Goal: Task Accomplishment & Management: Use online tool/utility

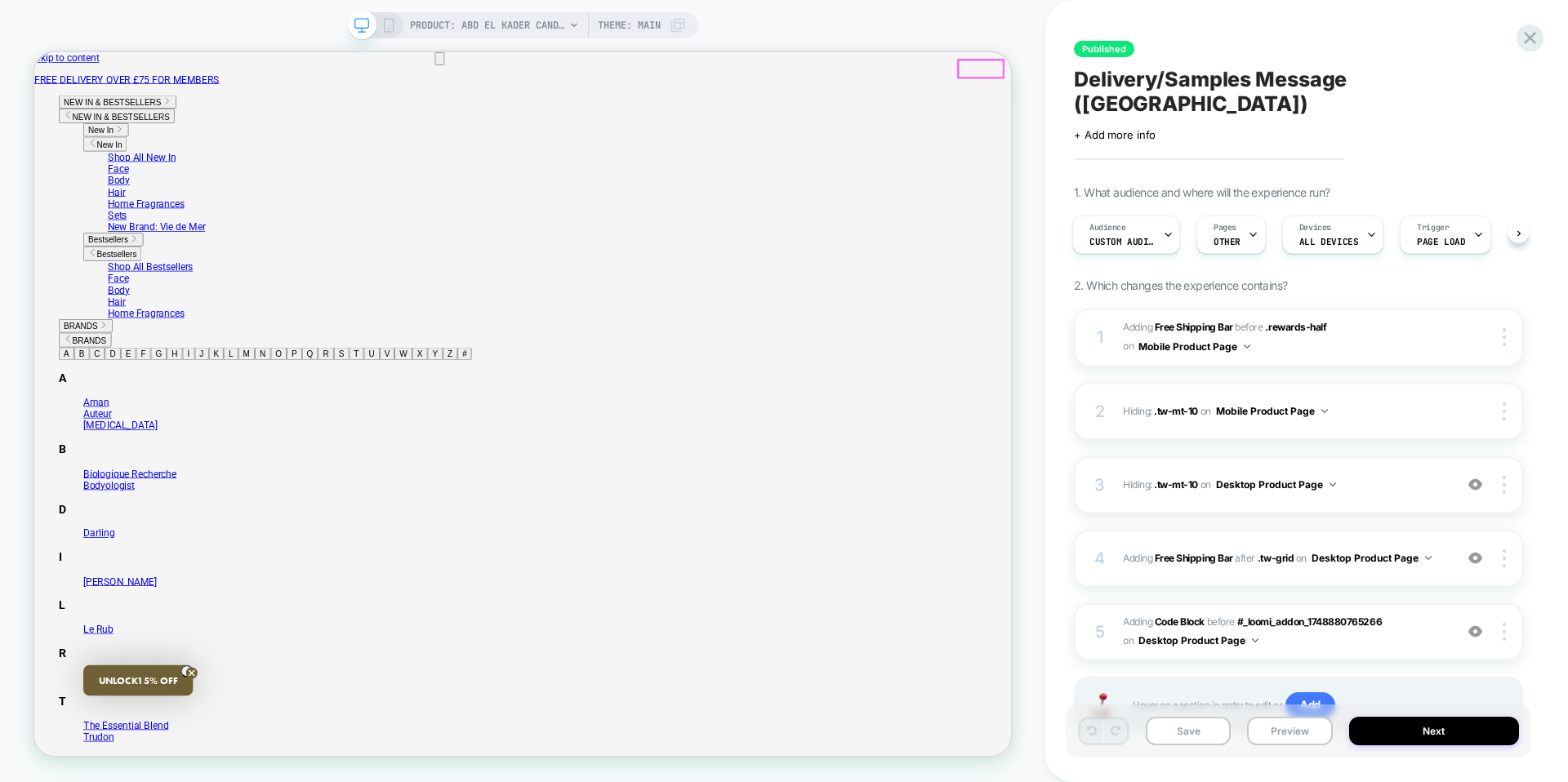
click at [1224, 128] on div "+ Add more info" at bounding box center [1238, 135] width 327 height 13
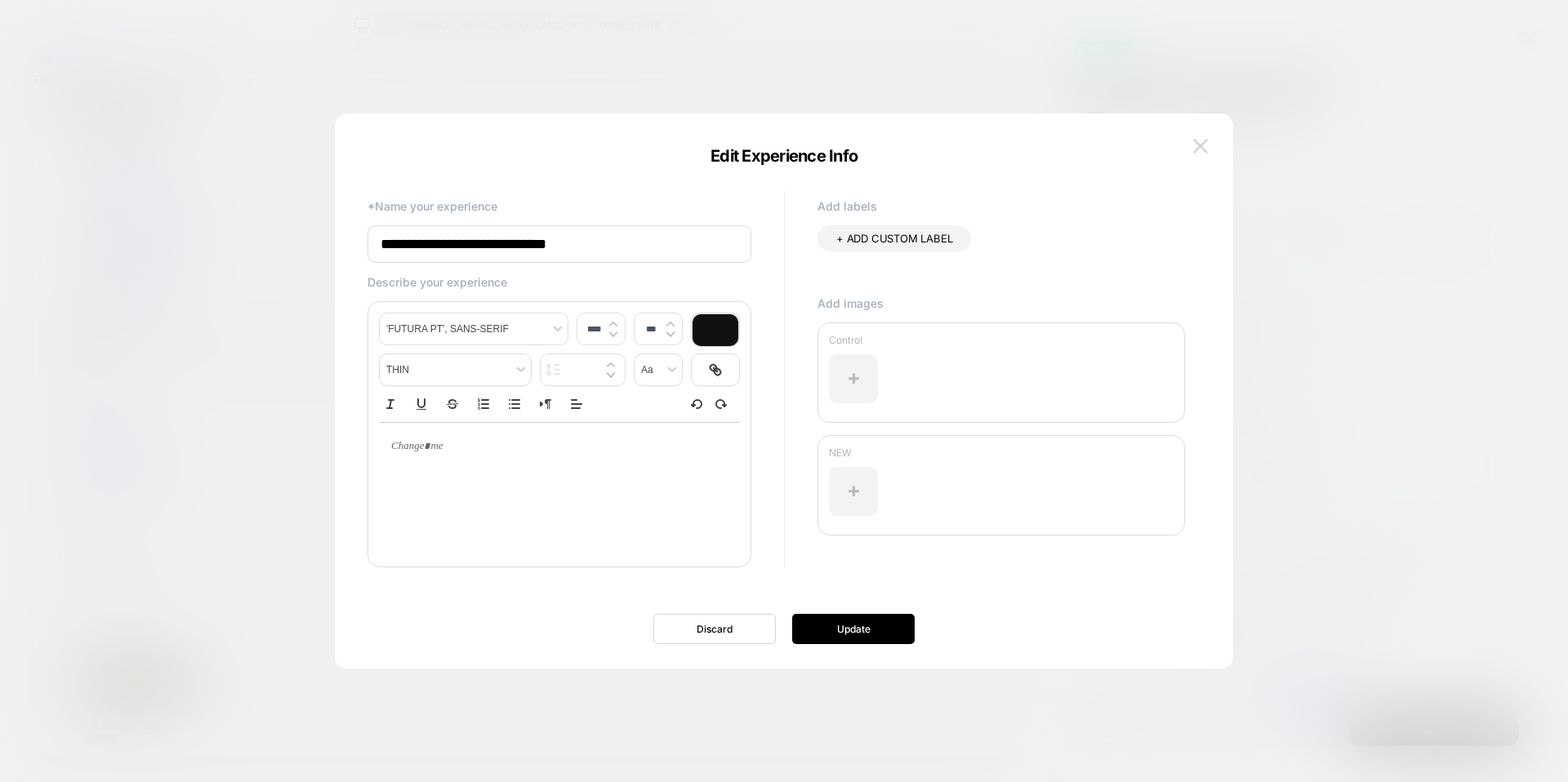
click at [1193, 139] on img at bounding box center [1201, 146] width 15 height 14
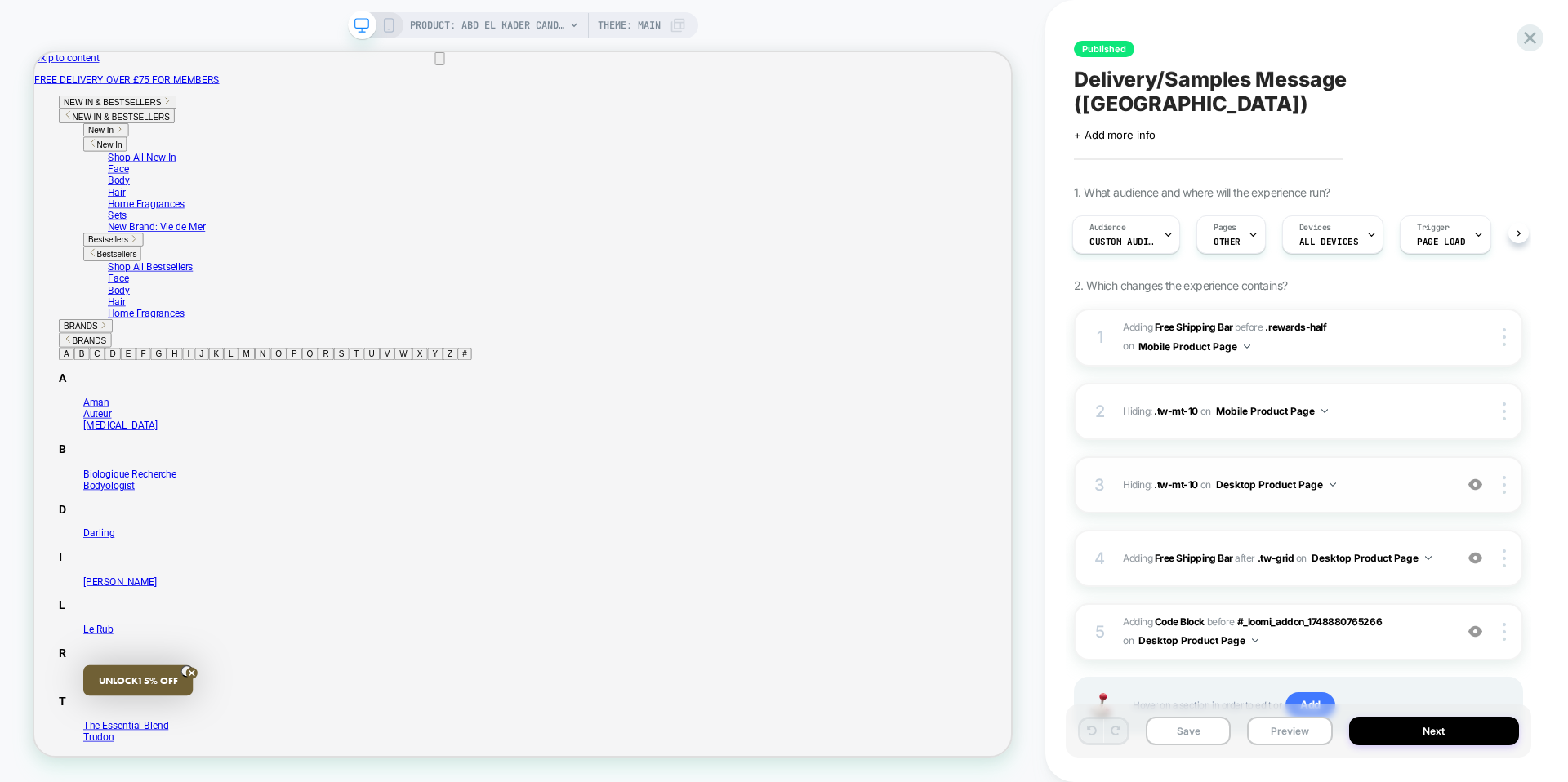
scroll to position [50, 0]
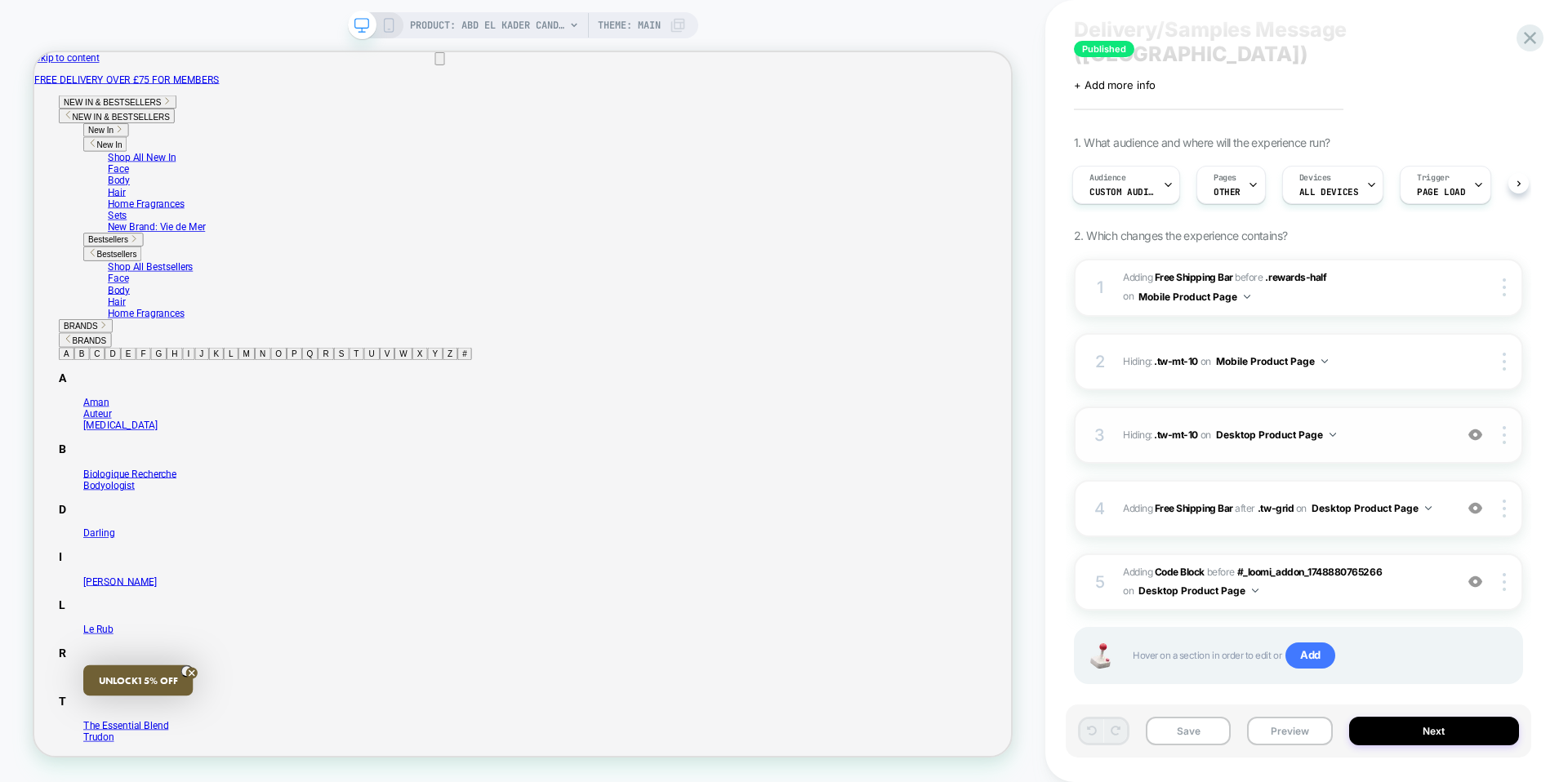
click at [1481, 428] on img at bounding box center [1476, 434] width 14 height 14
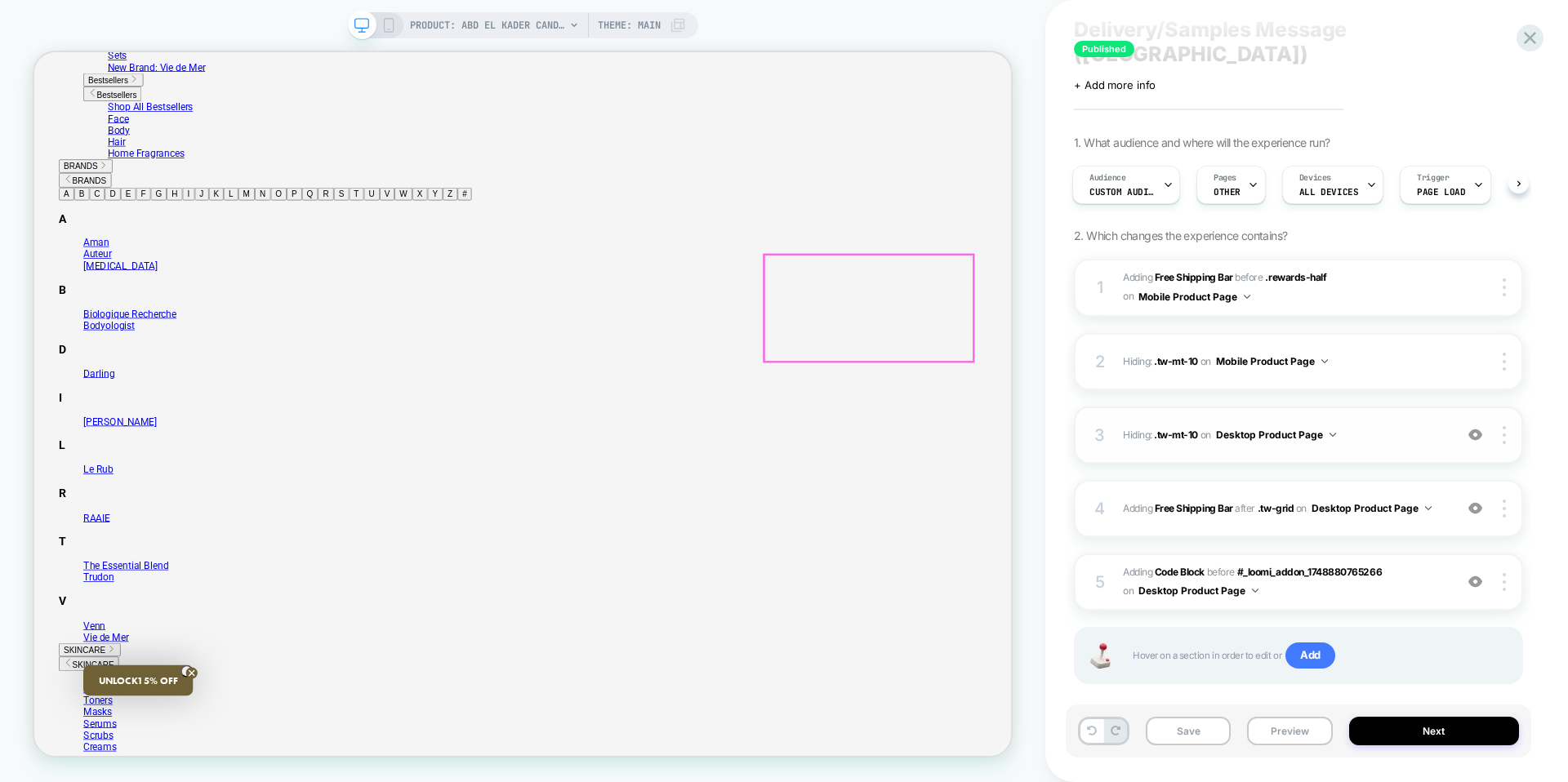
scroll to position [226, 0]
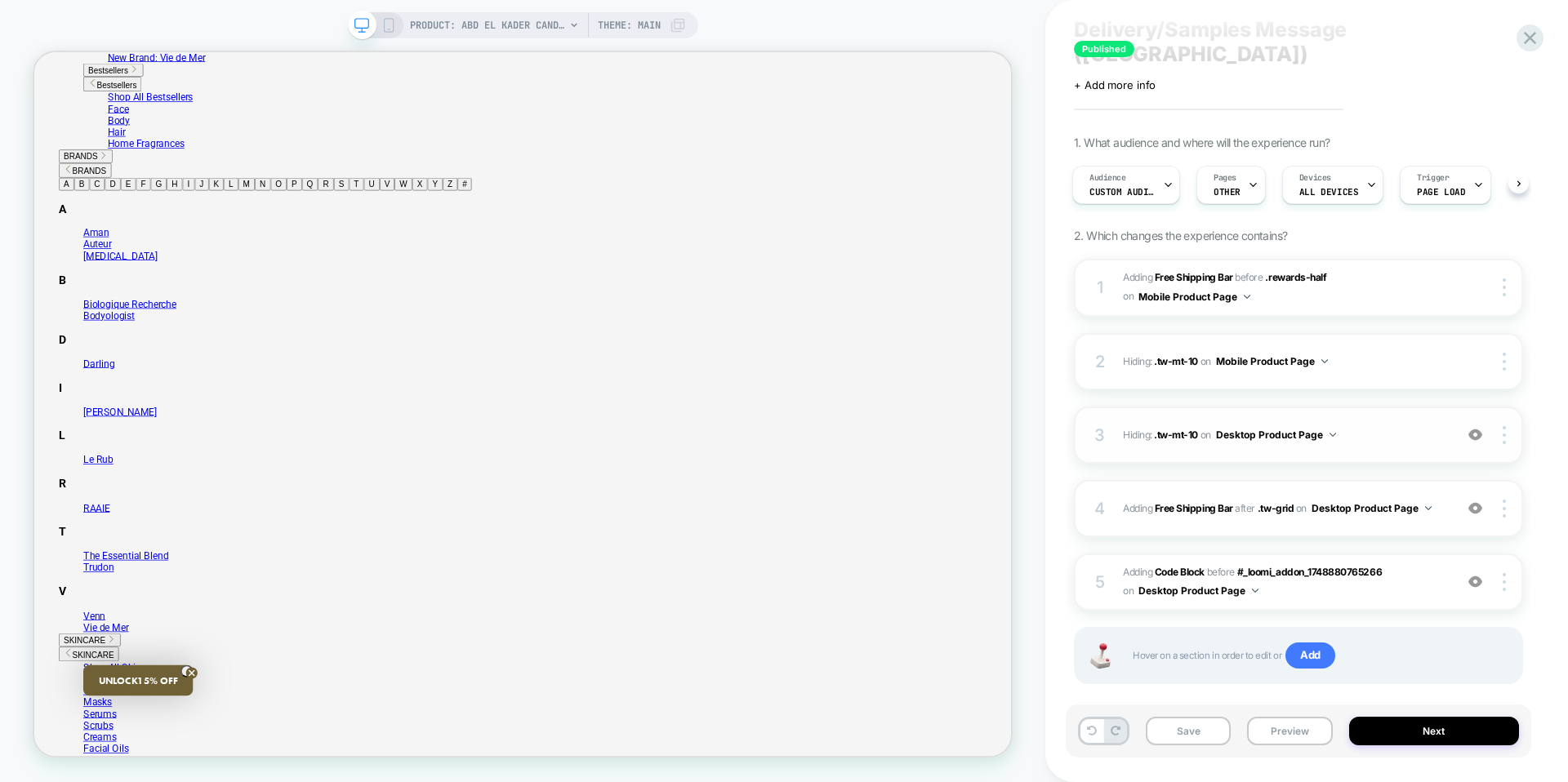
click at [1469, 428] on img at bounding box center [1476, 434] width 14 height 14
click at [1172, 428] on span ".tw-mt-10" at bounding box center [1176, 434] width 44 height 12
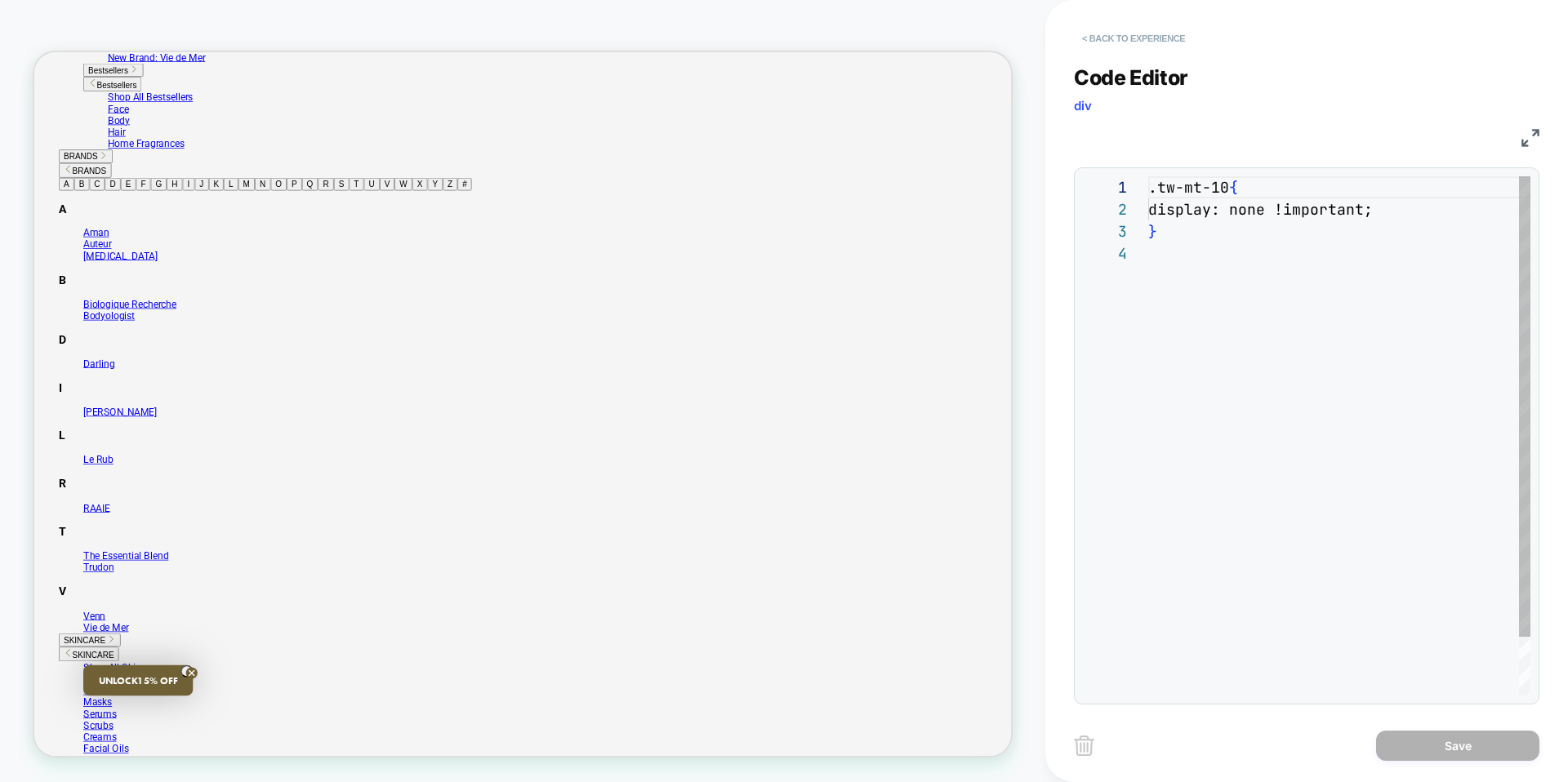
scroll to position [67, 0]
click at [1093, 37] on button "< Back to experience" at bounding box center [1134, 37] width 119 height 26
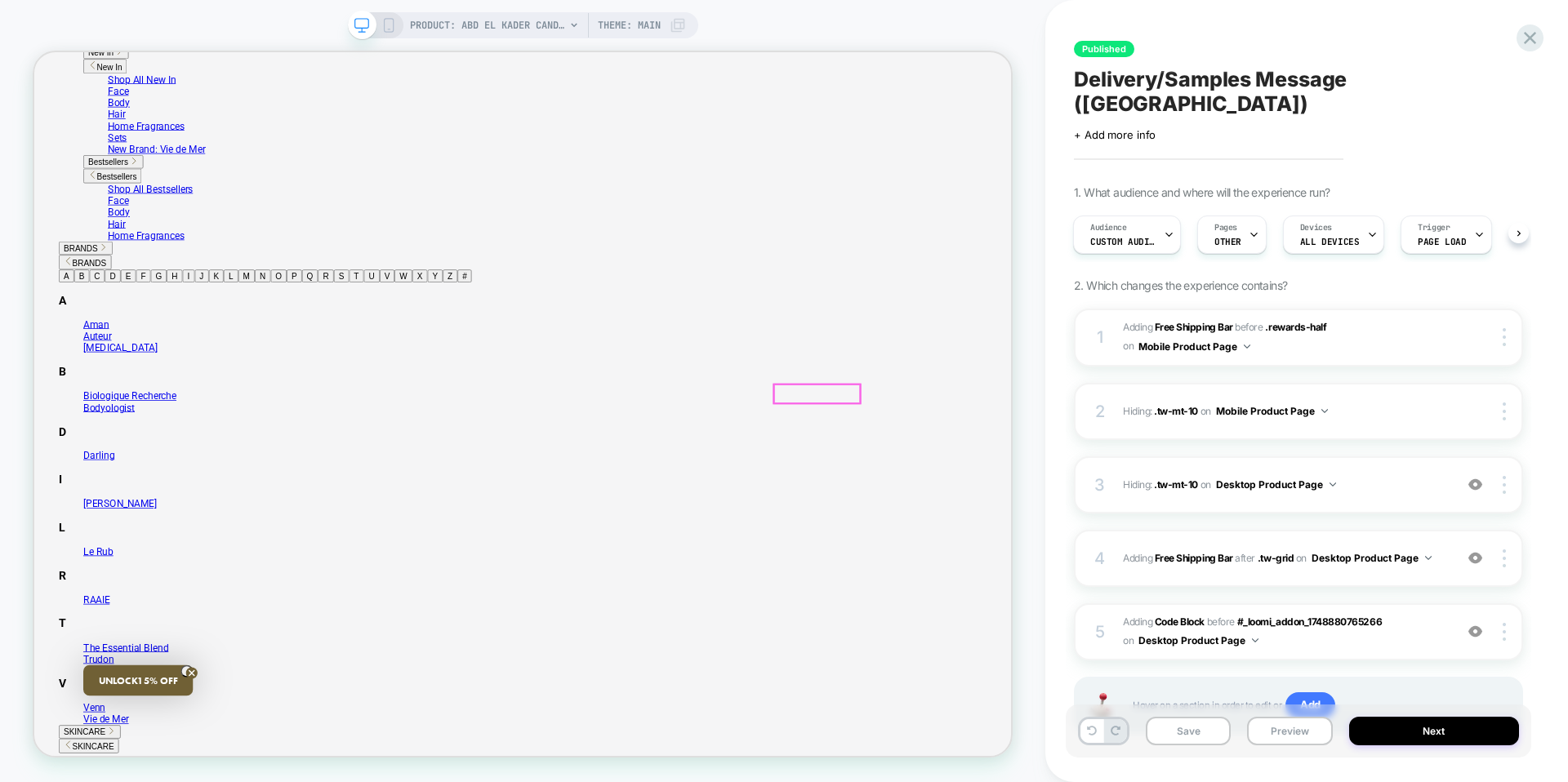
scroll to position [94, 0]
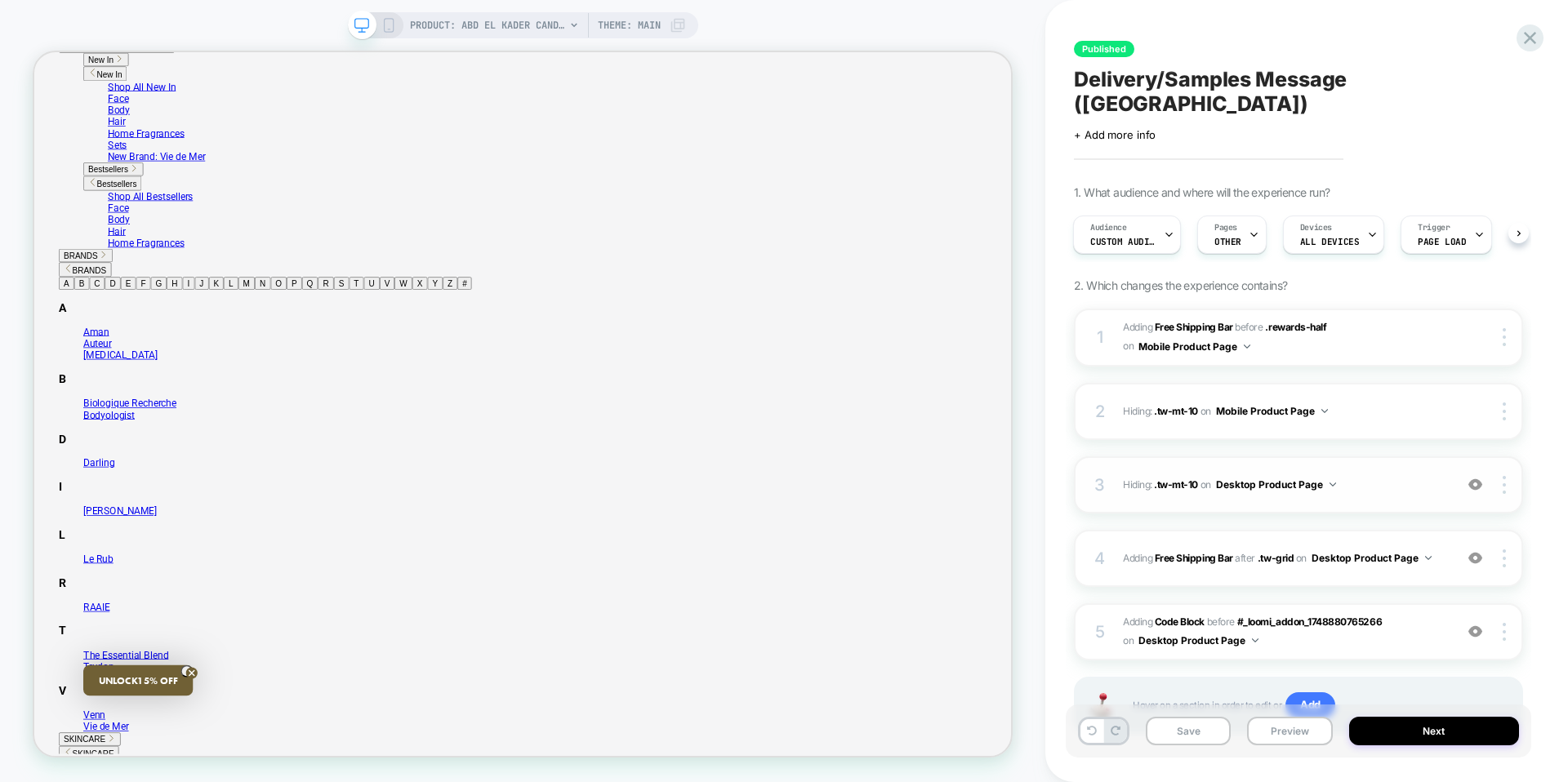
click at [1480, 478] on img at bounding box center [1476, 484] width 14 height 14
click at [1526, 30] on icon at bounding box center [1531, 37] width 22 height 22
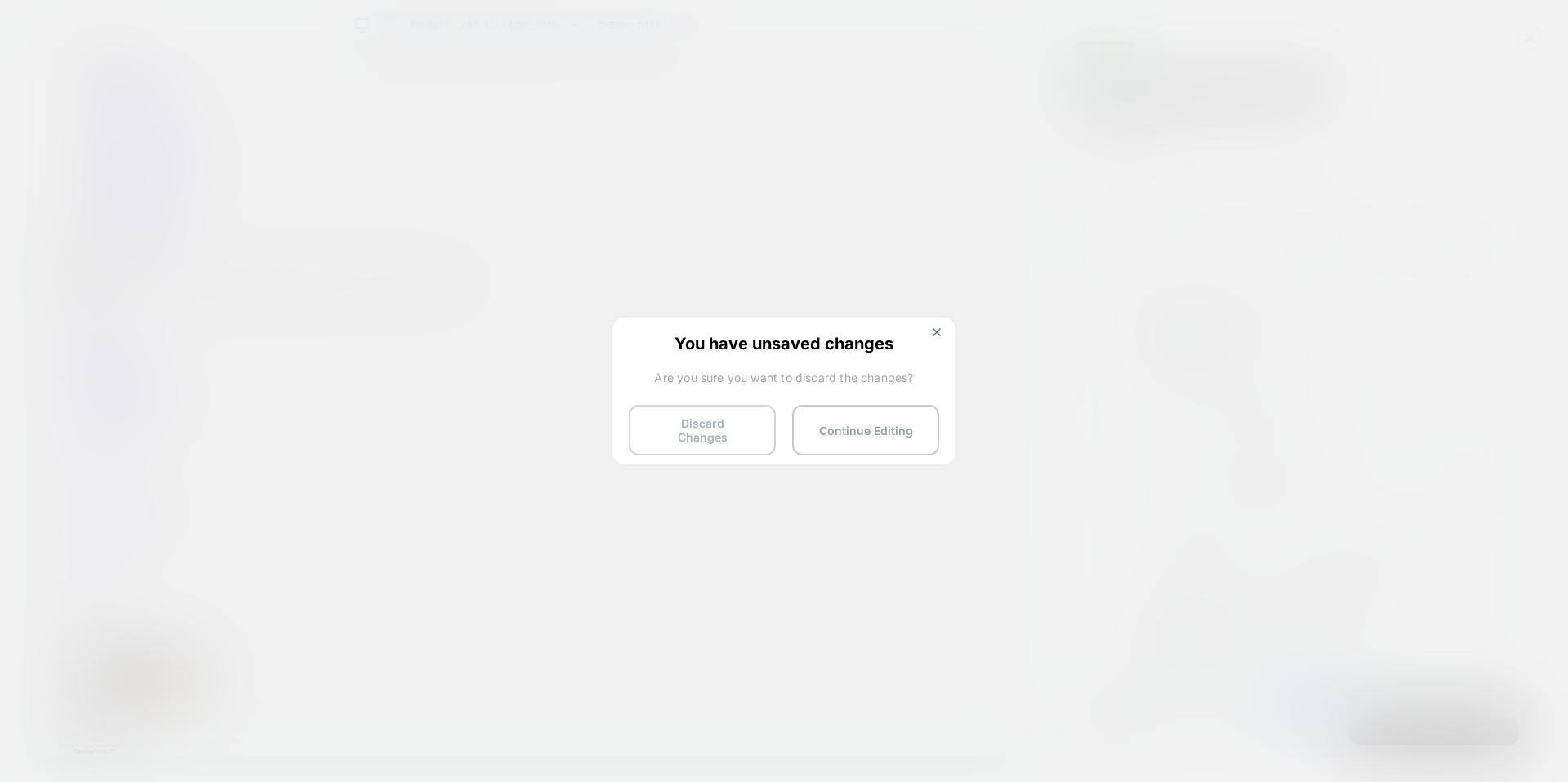
click at [705, 443] on button "Discard Changes" at bounding box center [702, 430] width 147 height 51
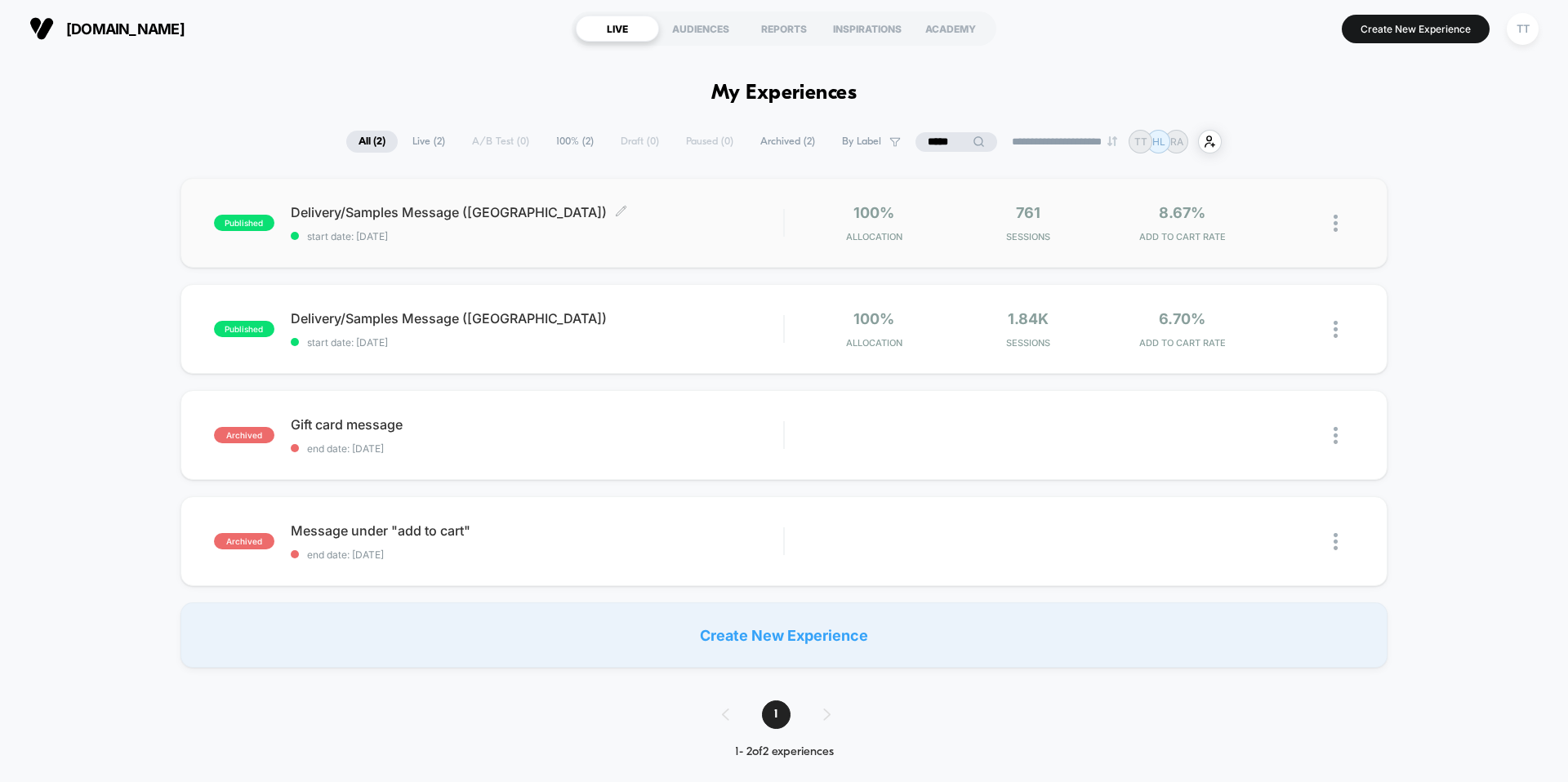
click at [585, 218] on span "Delivery/Samples Message ([GEOGRAPHIC_DATA]) Click to edit experience details" at bounding box center [537, 212] width 493 height 17
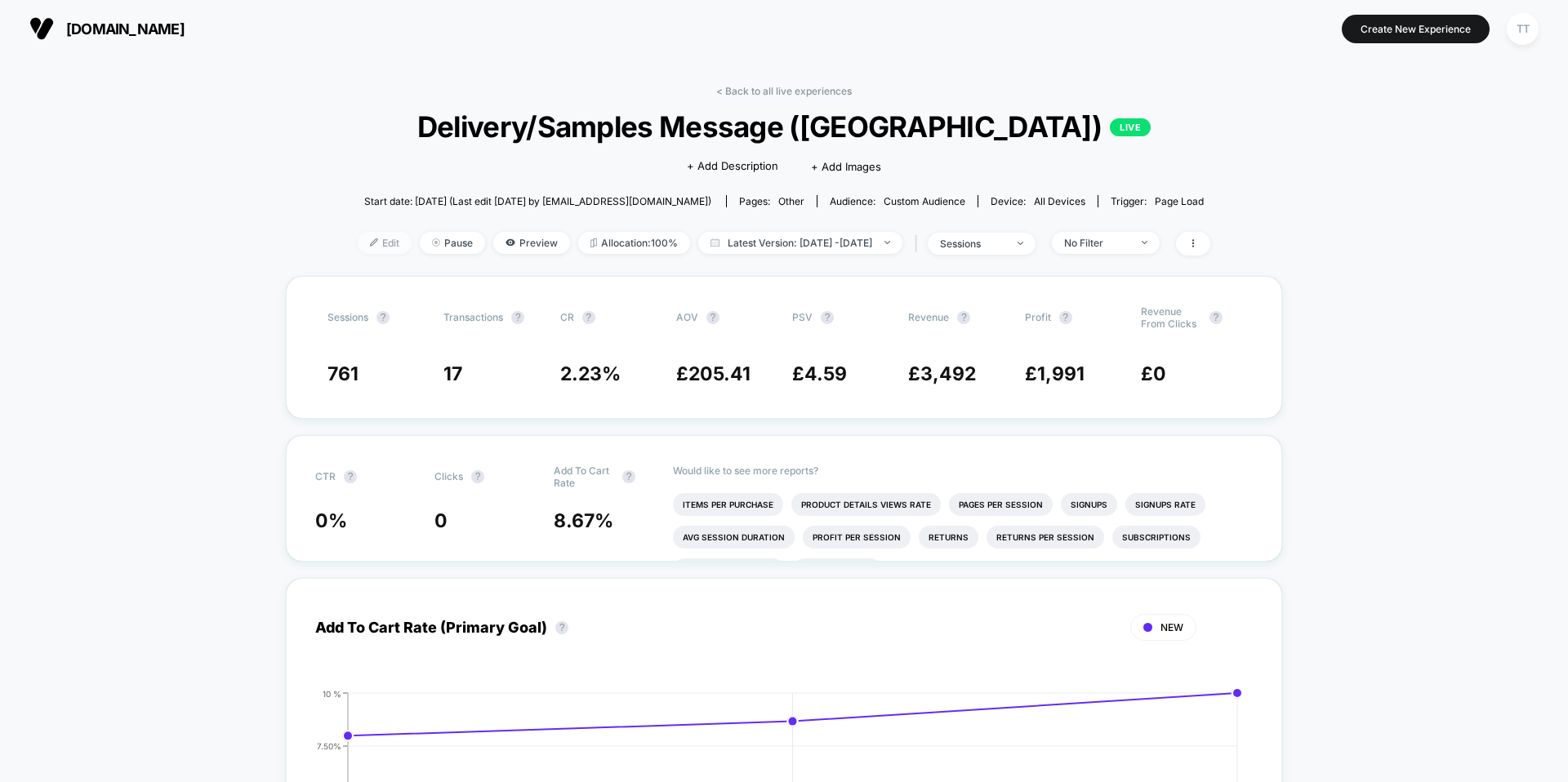
click at [362, 242] on span "Edit" at bounding box center [385, 243] width 54 height 22
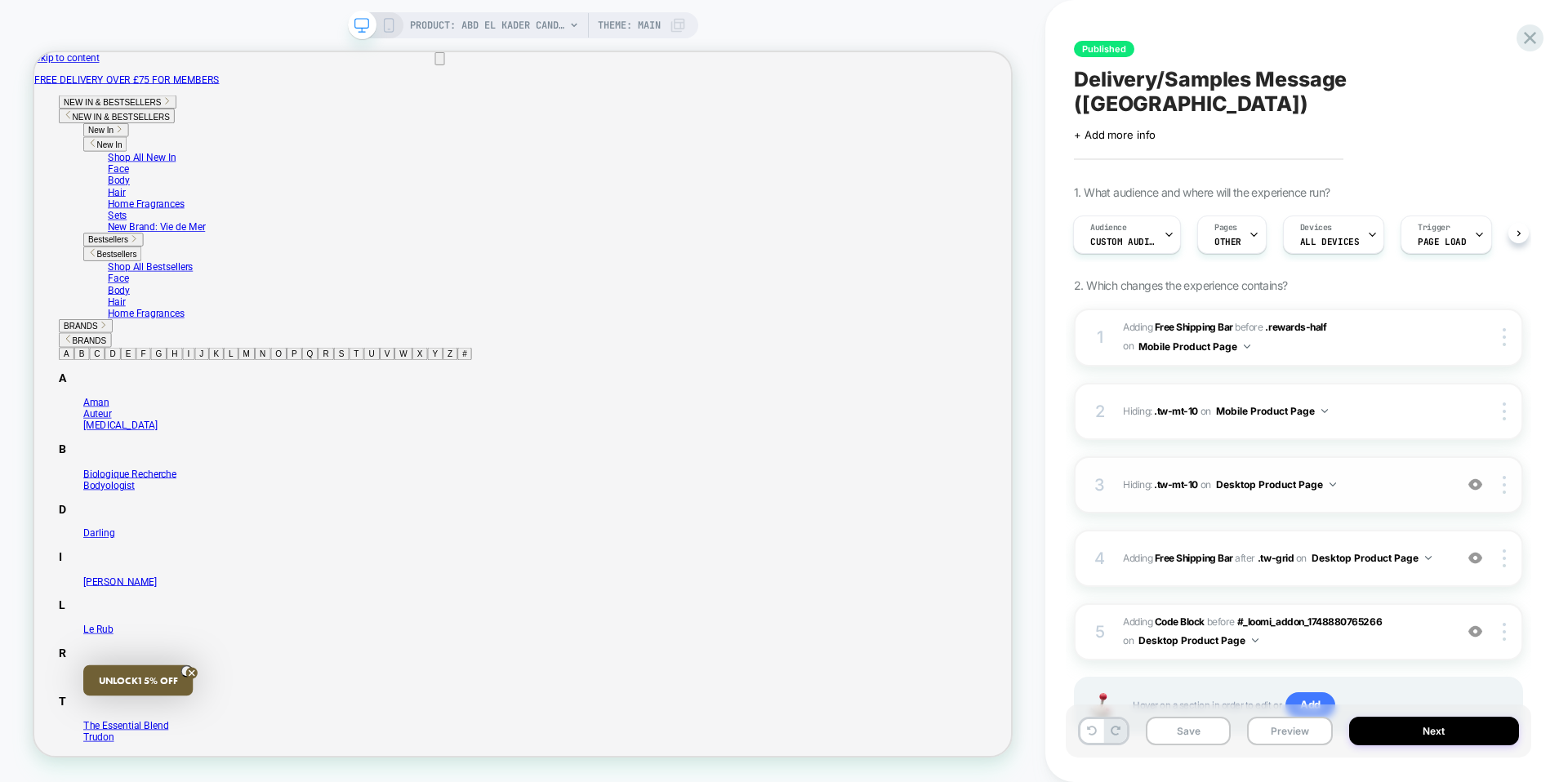
click at [1484, 476] on div at bounding box center [1476, 485] width 31 height 18
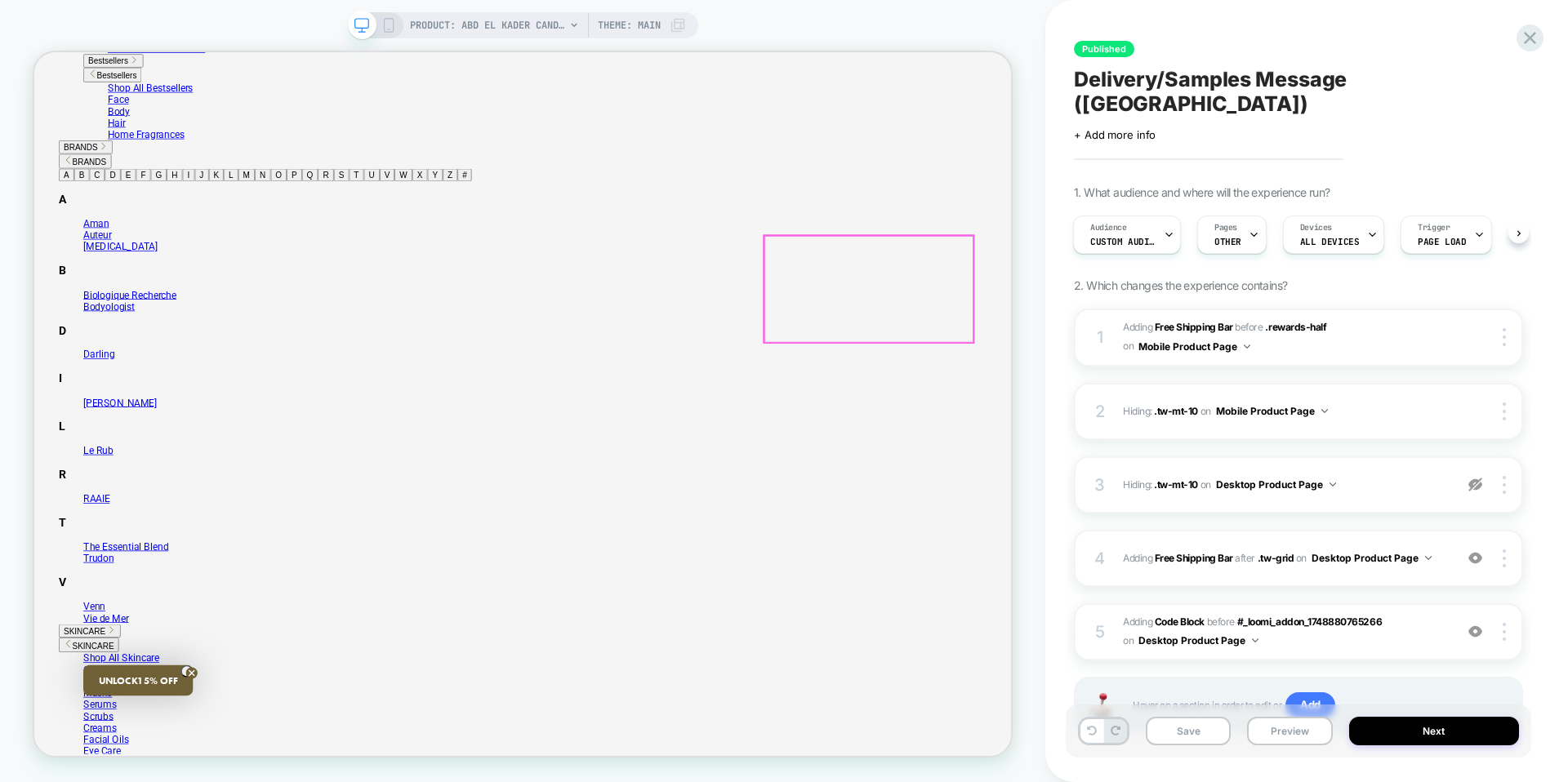
scroll to position [240, 0]
click at [1478, 478] on img at bounding box center [1476, 484] width 14 height 14
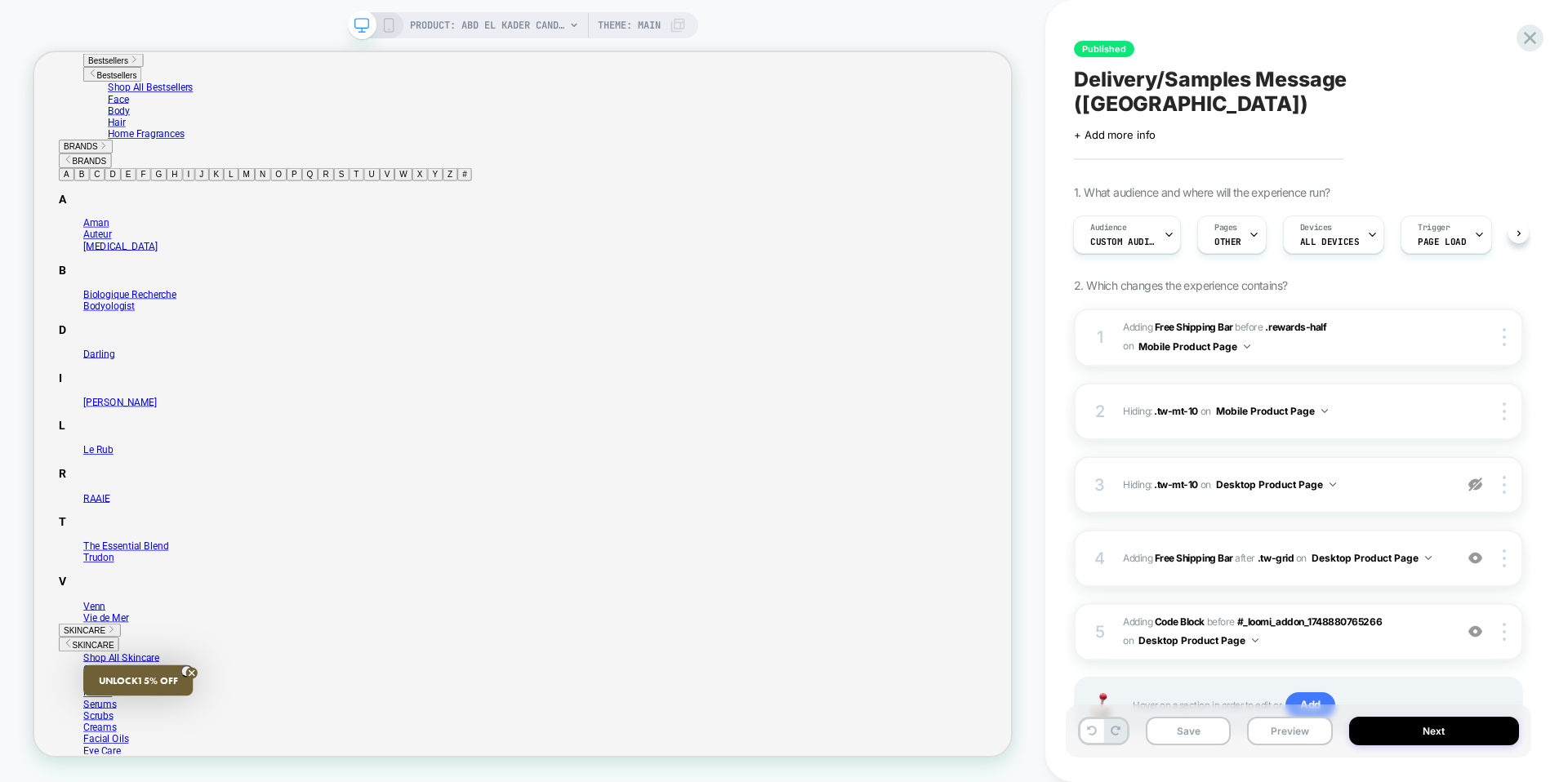
click at [1478, 478] on img at bounding box center [1476, 484] width 14 height 14
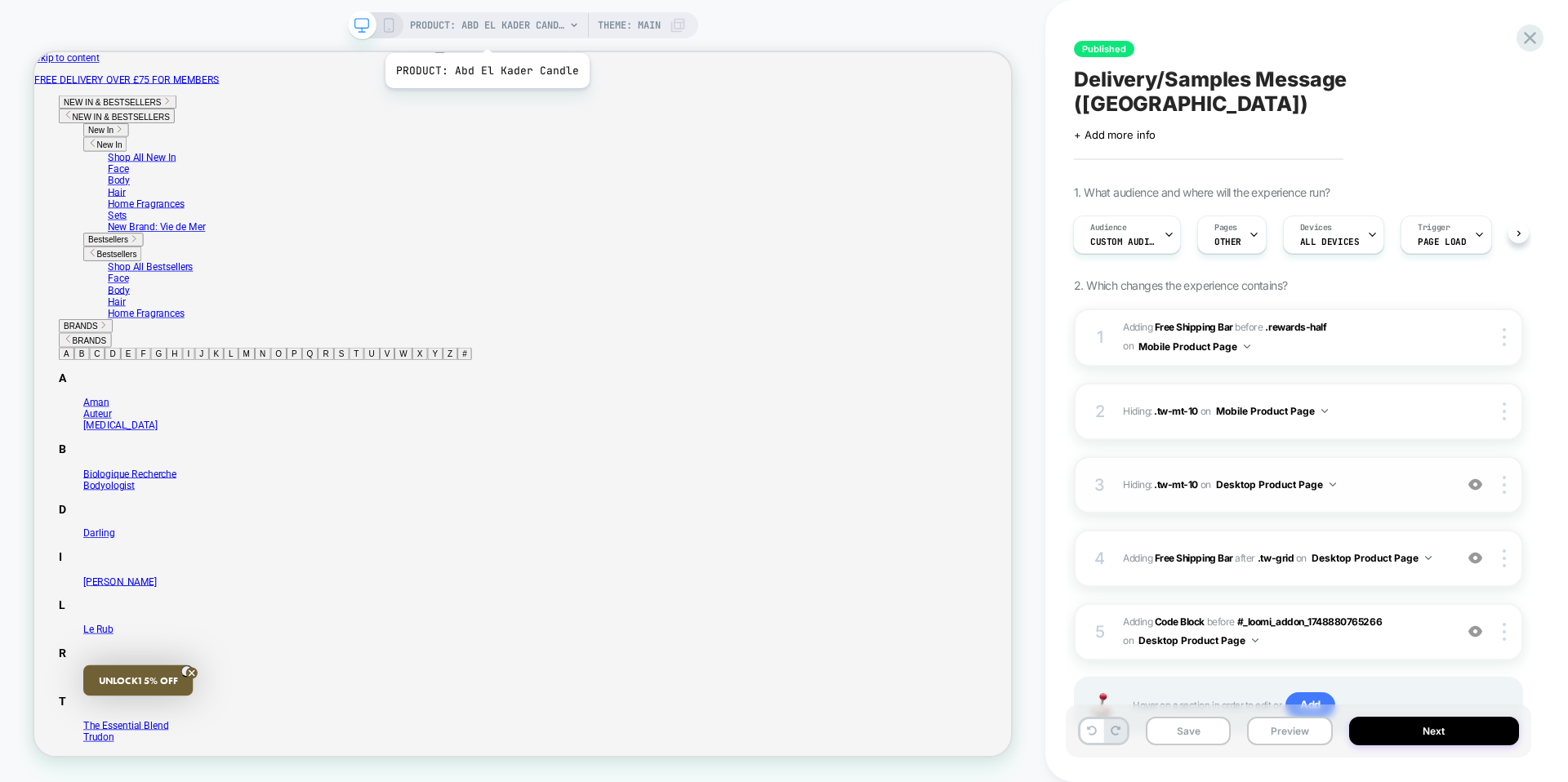
click at [487, 32] on span "PRODUCT: Abd El Kader Candle" at bounding box center [488, 25] width 155 height 26
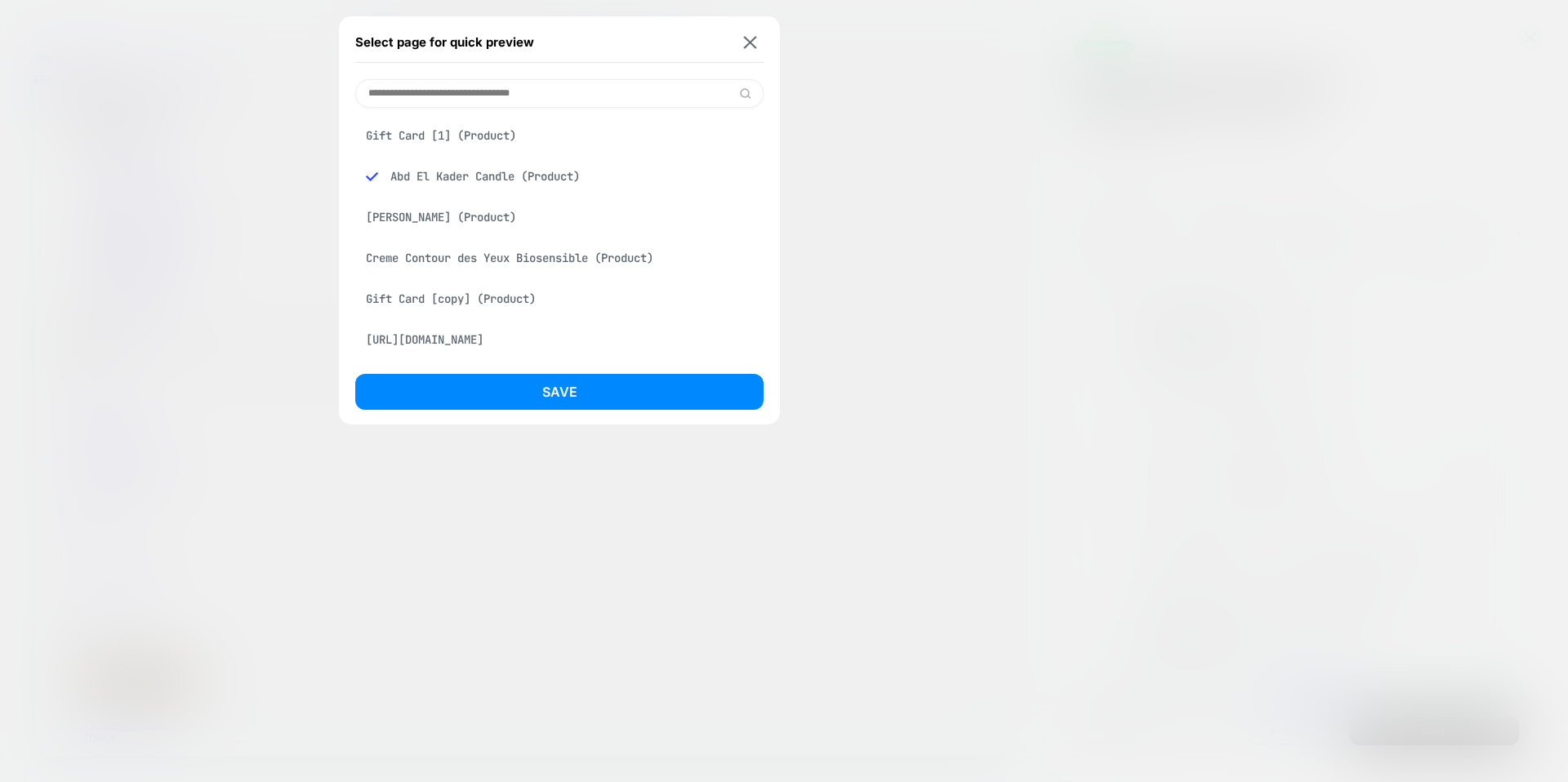
click at [492, 253] on div "Creme Contour des Yeux Biosensible (Product)" at bounding box center [559, 258] width 409 height 31
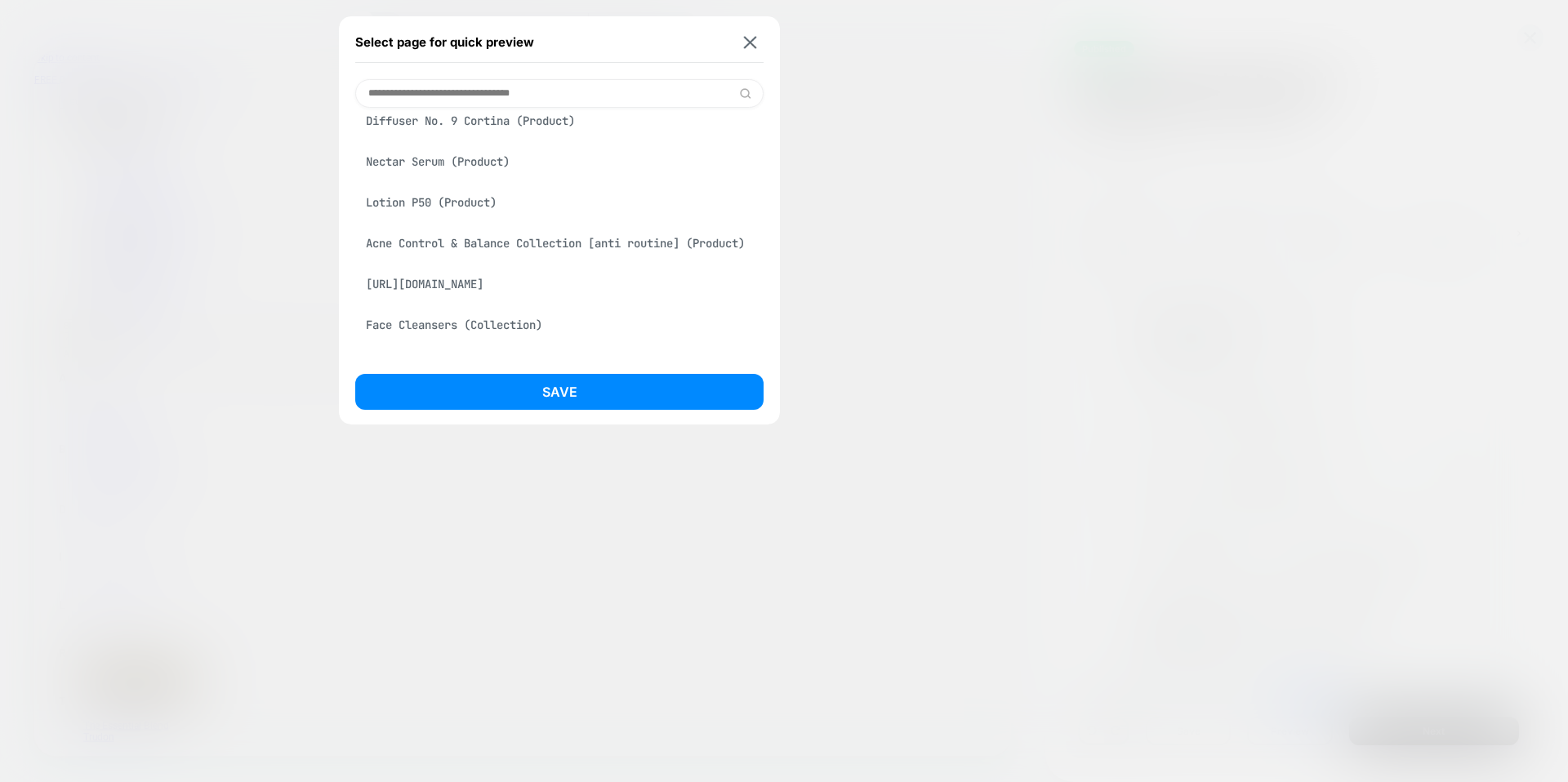
scroll to position [265, 0]
click at [440, 149] on div "Nectar Serum (Product)" at bounding box center [559, 156] width 409 height 31
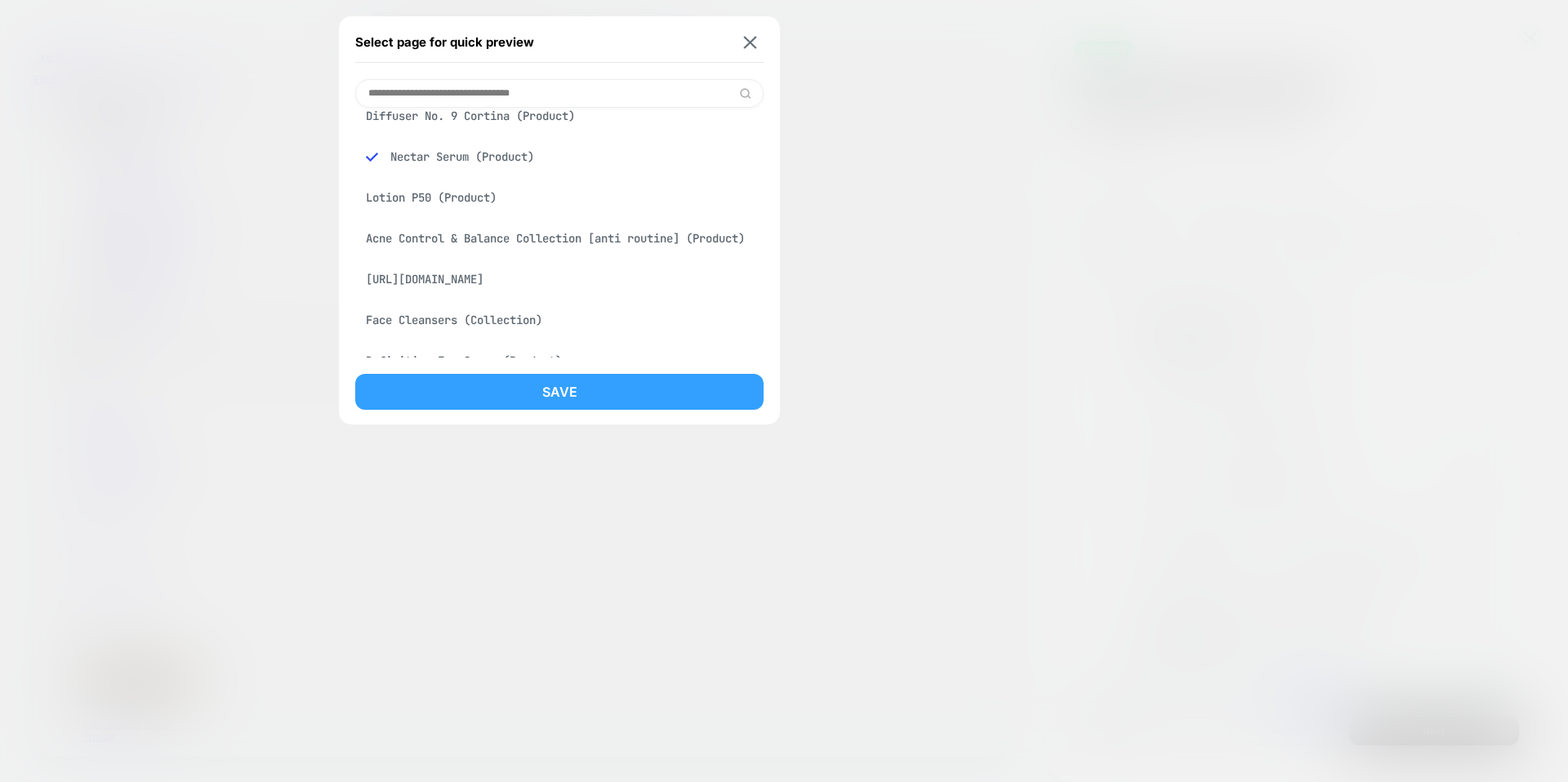
click at [523, 384] on button "Save" at bounding box center [559, 392] width 409 height 36
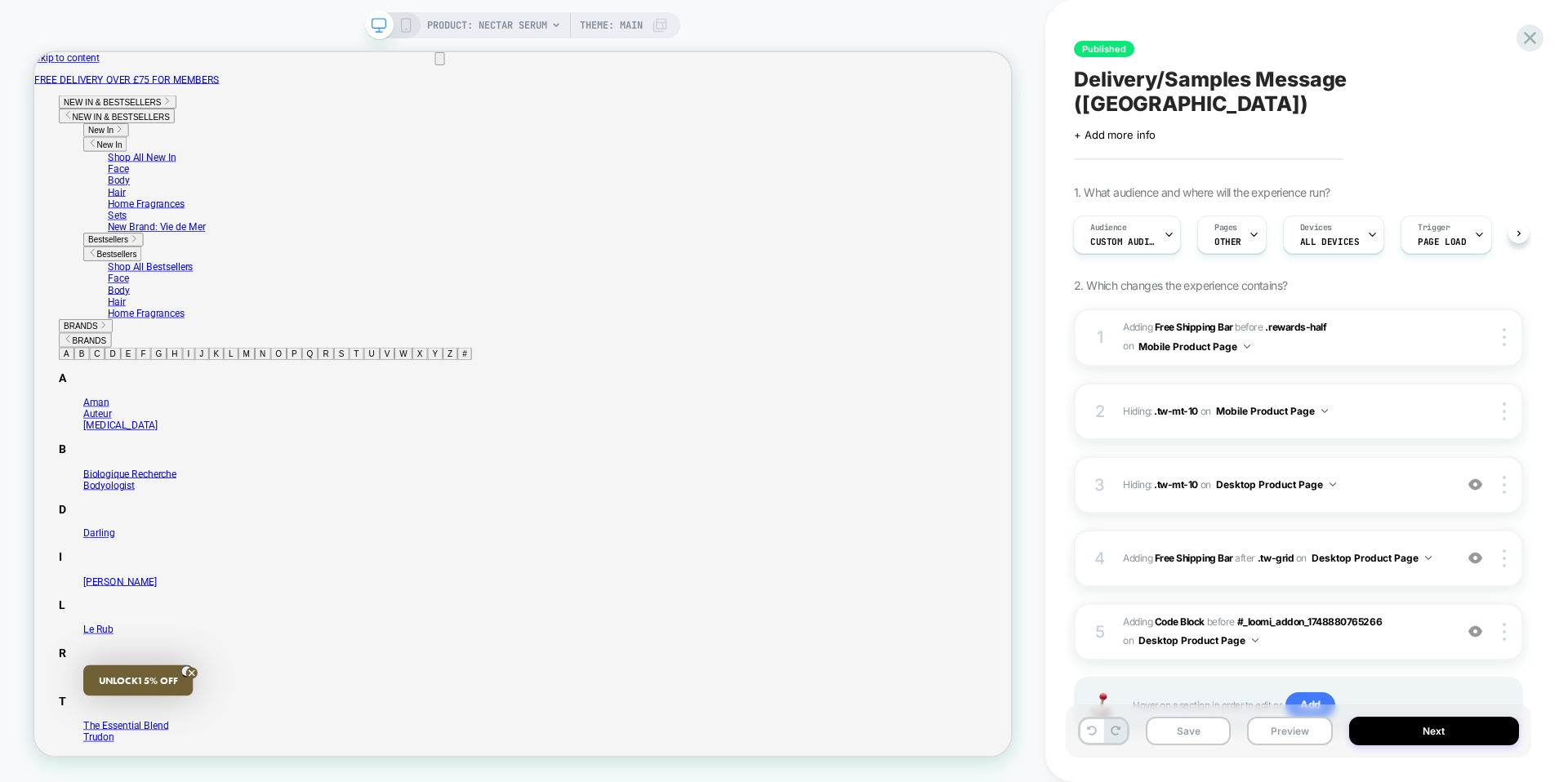
scroll to position [0, 2]
click at [1476, 478] on img at bounding box center [1476, 484] width 14 height 14
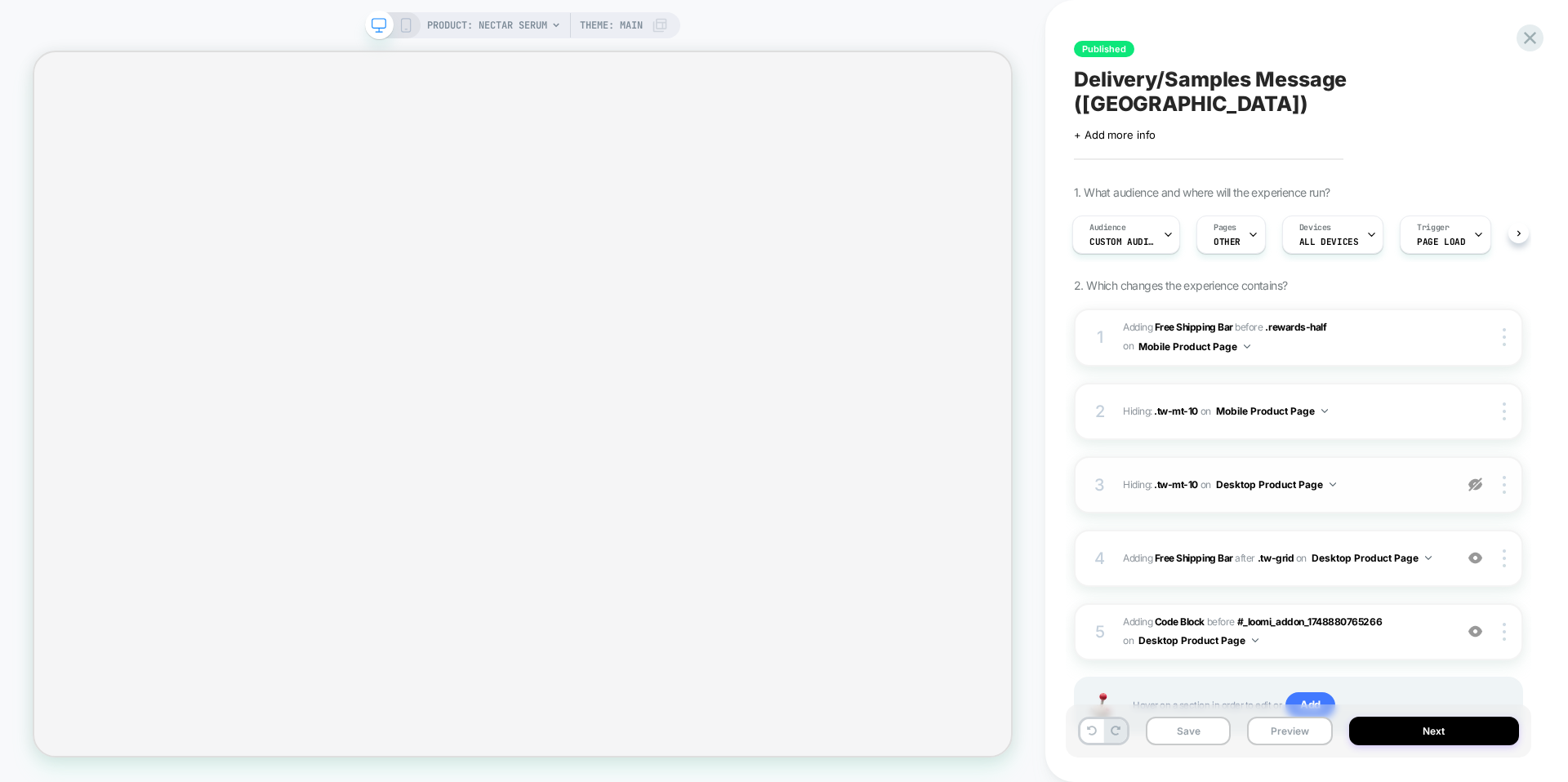
select select "**********"
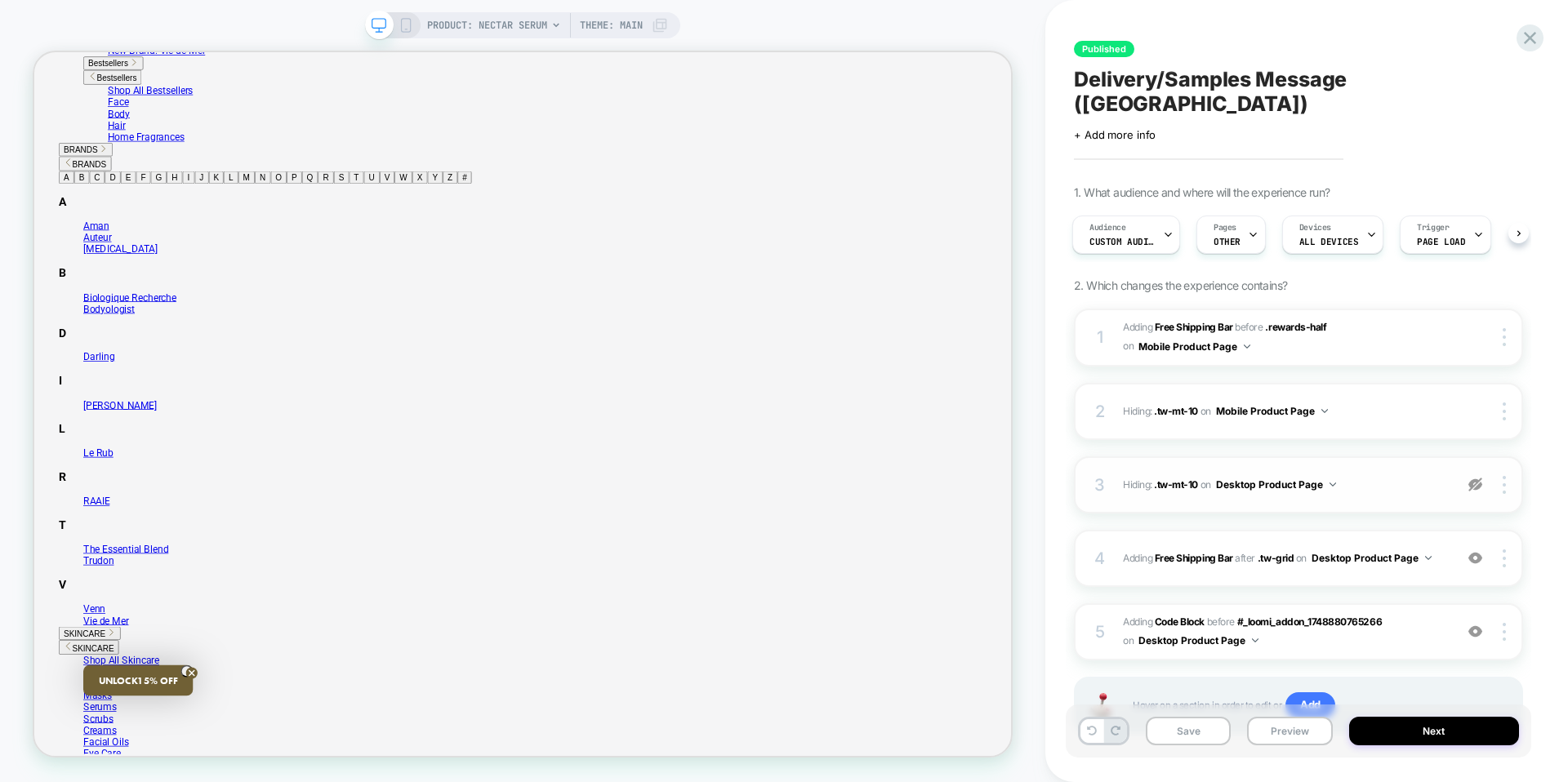
scroll to position [0, 0]
click at [1480, 478] on img at bounding box center [1476, 484] width 14 height 14
click at [1528, 32] on icon at bounding box center [1531, 37] width 22 height 22
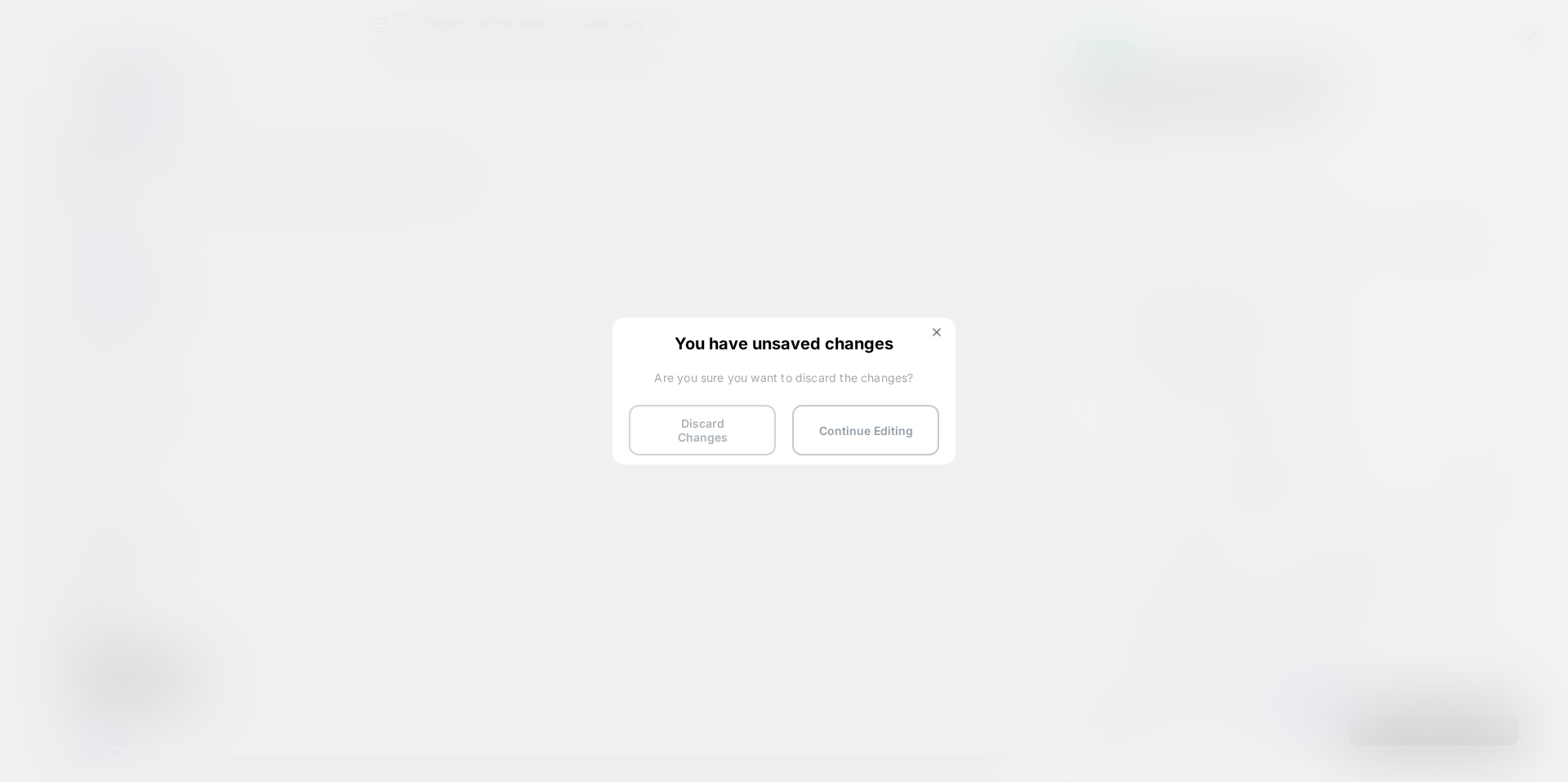
click at [694, 424] on button "Discard Changes" at bounding box center [702, 430] width 147 height 51
